Goal: Transaction & Acquisition: Purchase product/service

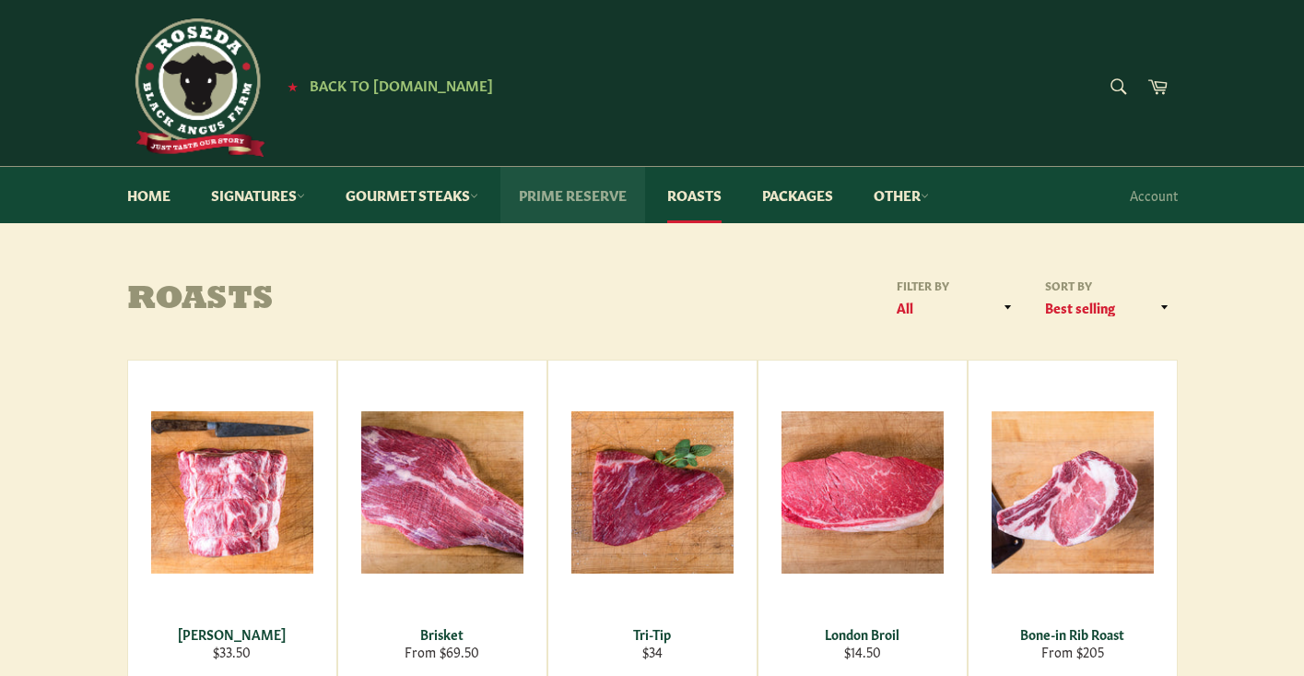
click at [580, 196] on link "Prime Reserve" at bounding box center [573, 195] width 145 height 56
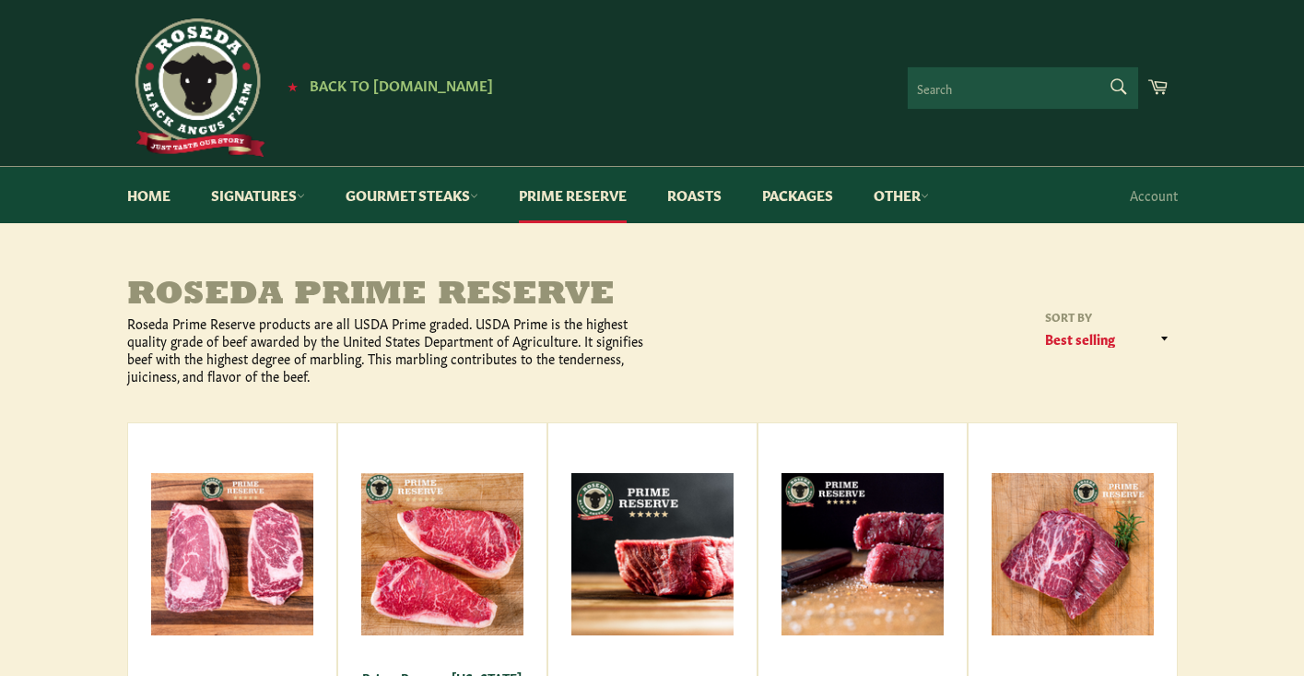
click at [1114, 90] on form "Search Search" at bounding box center [1023, 87] width 230 height 41
type input "bottom round"
click at [1097, 67] on button "Search" at bounding box center [1117, 86] width 41 height 39
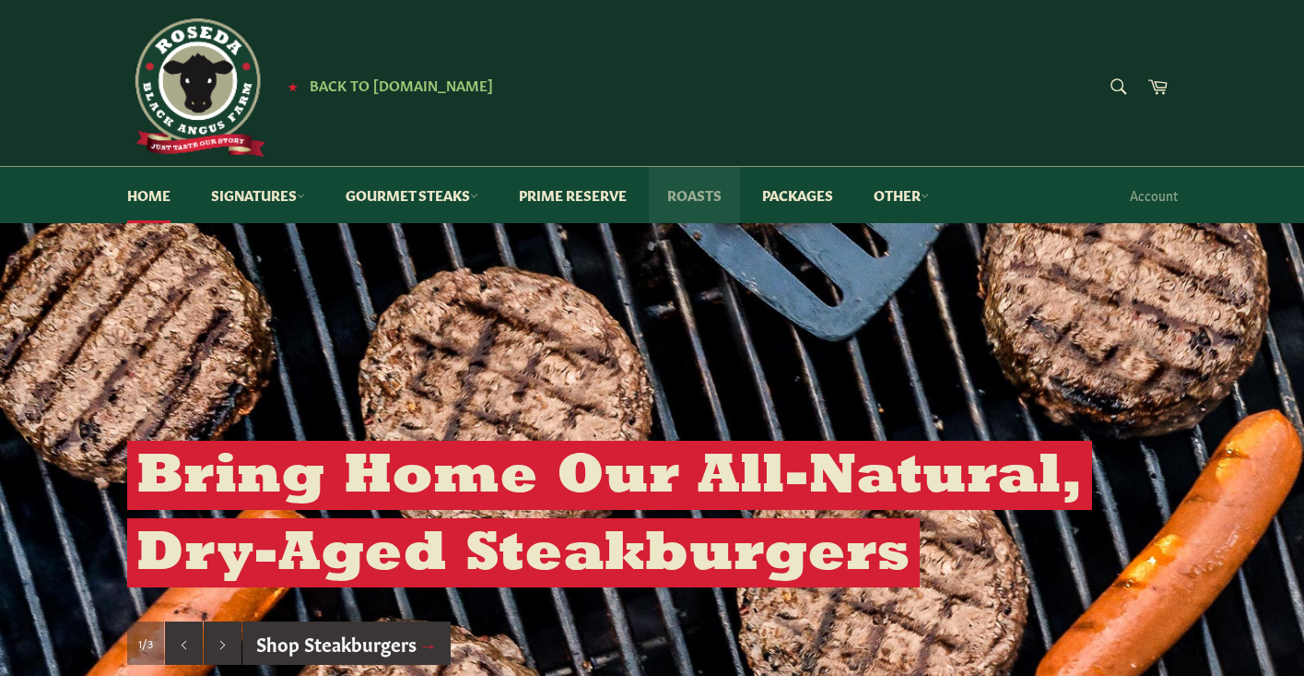
click at [713, 196] on link "Roasts" at bounding box center [694, 195] width 91 height 56
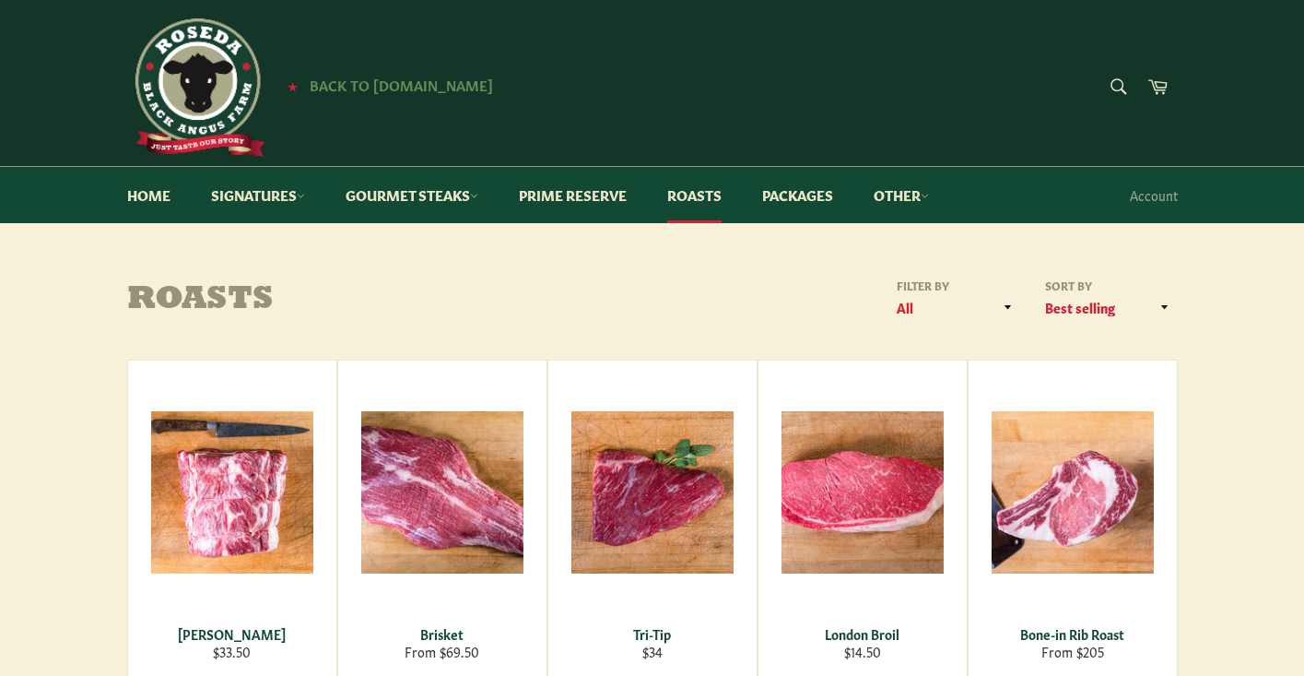
click at [333, 81] on span "Back to [DOMAIN_NAME]" at bounding box center [401, 84] width 183 height 19
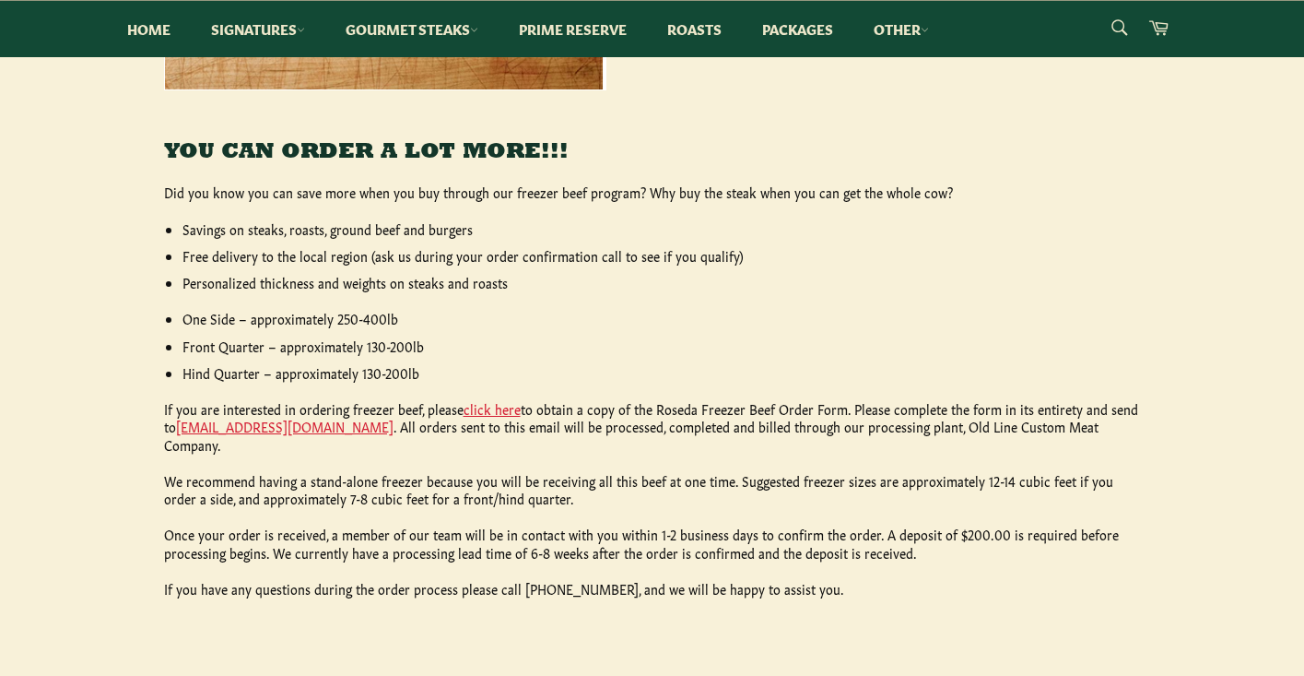
scroll to position [727, 0]
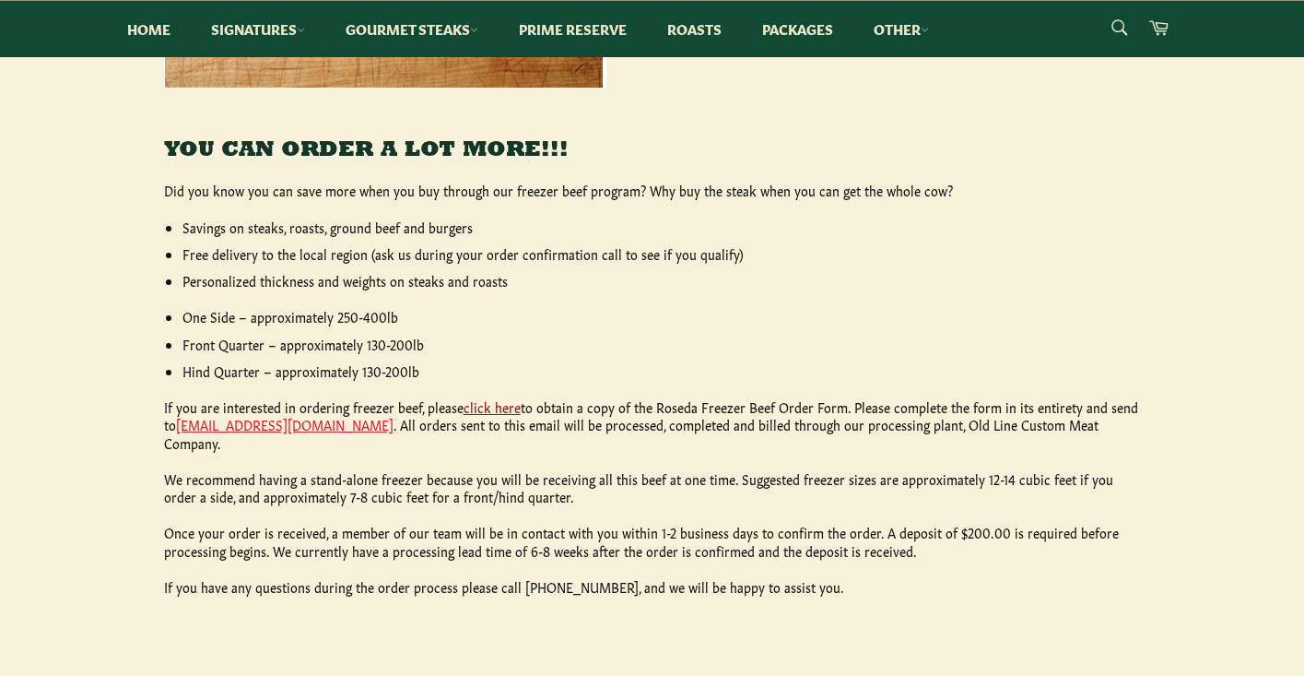
click at [483, 406] on link "click here" at bounding box center [492, 406] width 57 height 18
